Goal: Find specific page/section: Find specific page/section

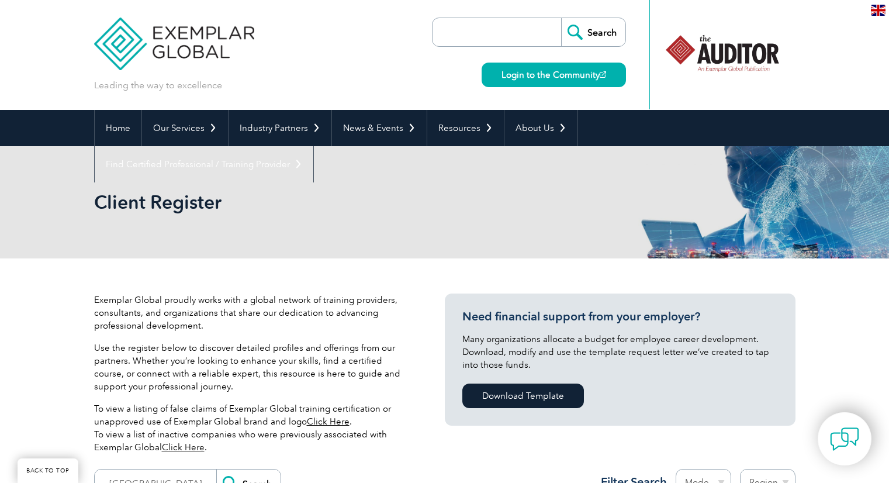
select select "[GEOGRAPHIC_DATA]"
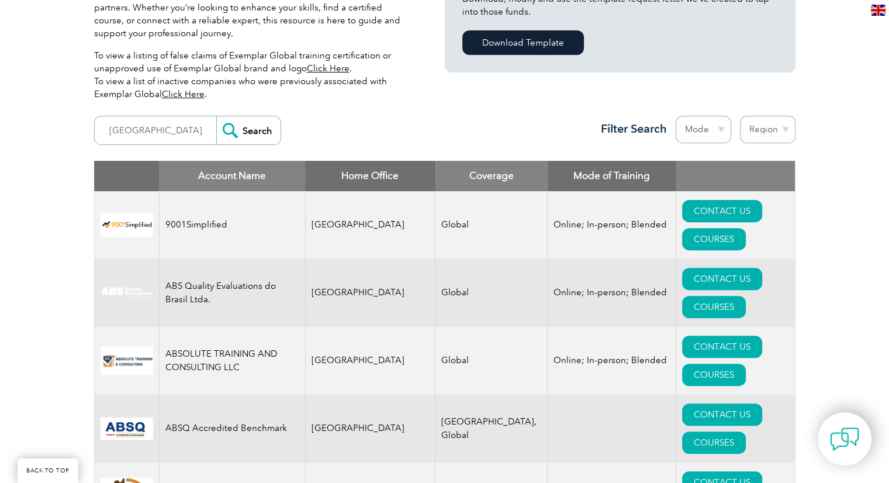
click at [178, 94] on link "Click Here" at bounding box center [183, 94] width 43 height 11
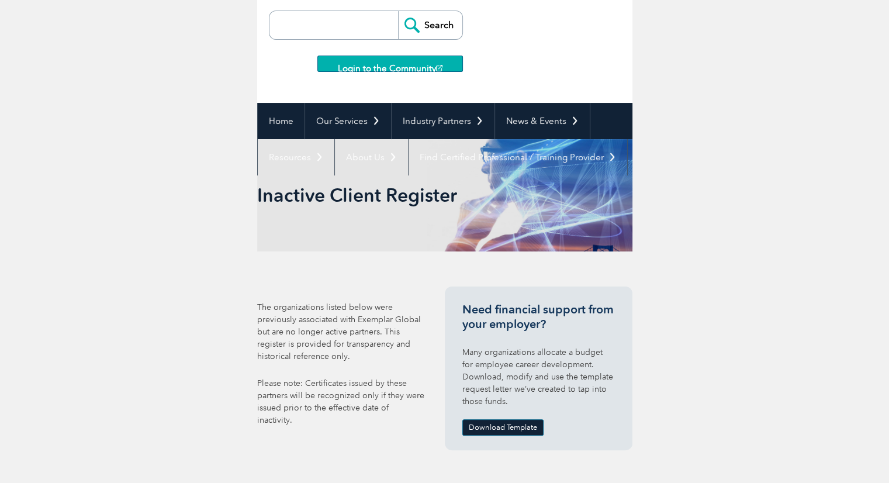
scroll to position [173, 0]
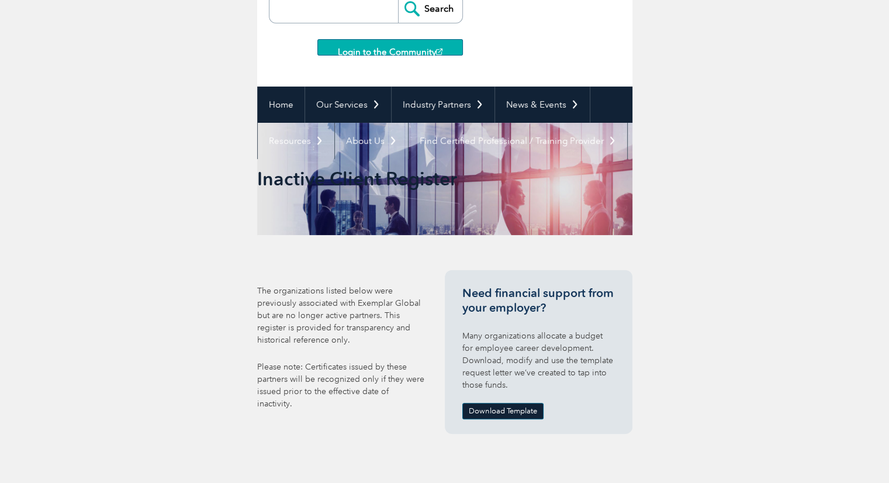
scroll to position [173, 0]
